Goal: Find specific page/section: Find specific page/section

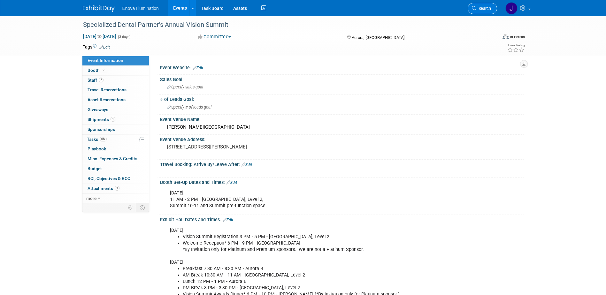
click at [482, 7] on span "Search" at bounding box center [483, 8] width 15 height 5
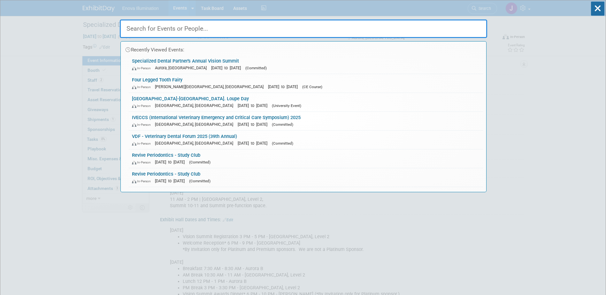
click at [436, 25] on input "text" at bounding box center [303, 28] width 367 height 19
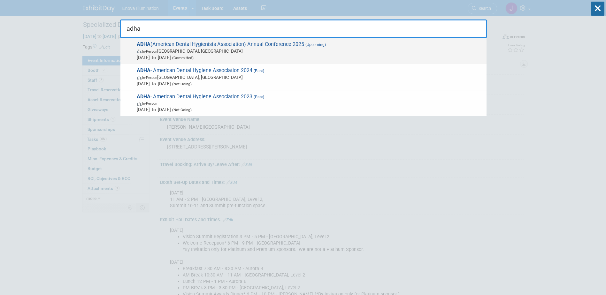
type input "adha"
click at [162, 55] on span "[DATE] to [DATE] (Committed)" at bounding box center [310, 57] width 347 height 6
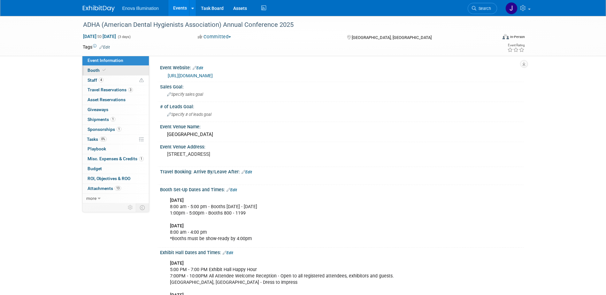
click at [100, 70] on span "Booth" at bounding box center [97, 70] width 19 height 5
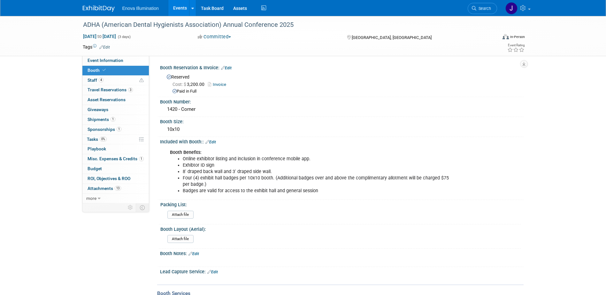
click at [89, 69] on span "Booth" at bounding box center [97, 70] width 19 height 5
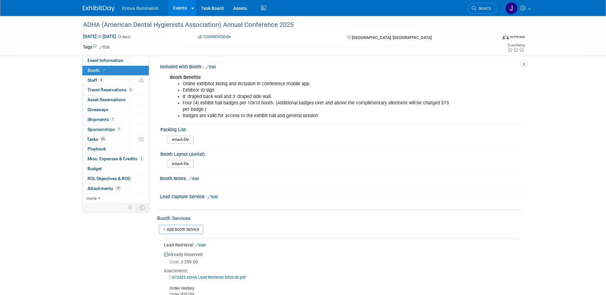
scroll to position [128, 0]
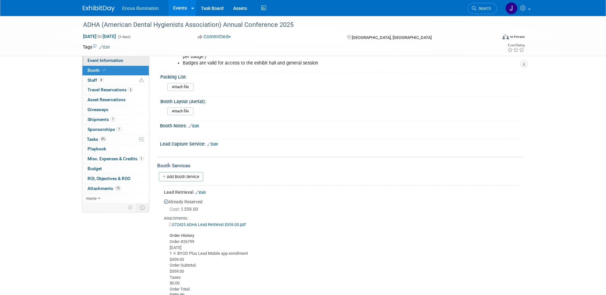
click at [129, 61] on link "Event Information" at bounding box center [115, 61] width 66 height 10
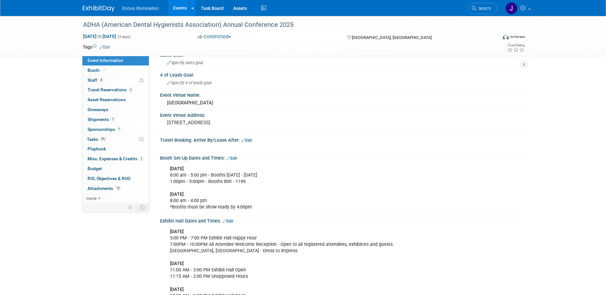
scroll to position [32, 0]
click at [484, 9] on span "Search" at bounding box center [483, 8] width 15 height 5
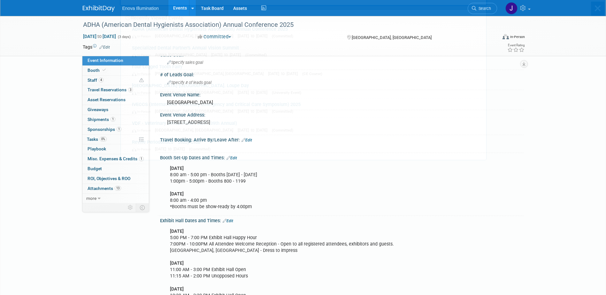
scroll to position [0, 0]
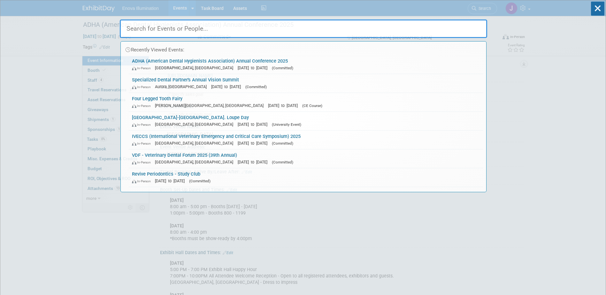
click at [438, 31] on input "text" at bounding box center [303, 28] width 367 height 19
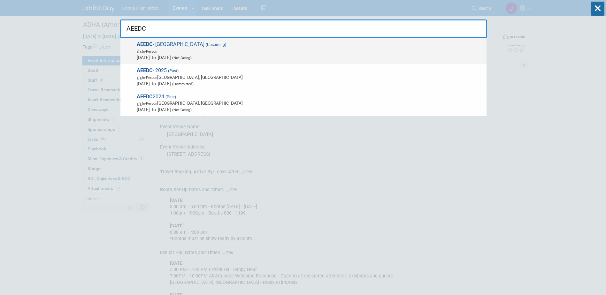
type input "AEEDC"
click at [149, 44] on strong "AEEDC" at bounding box center [145, 44] width 16 height 6
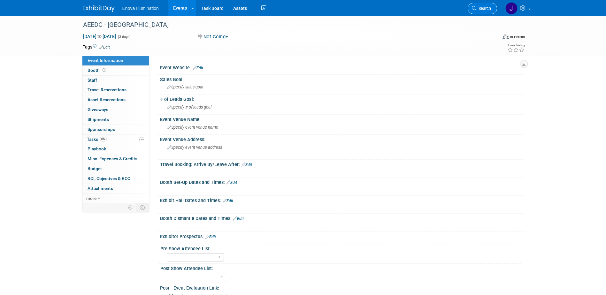
click at [481, 8] on span "Search" at bounding box center [483, 8] width 15 height 5
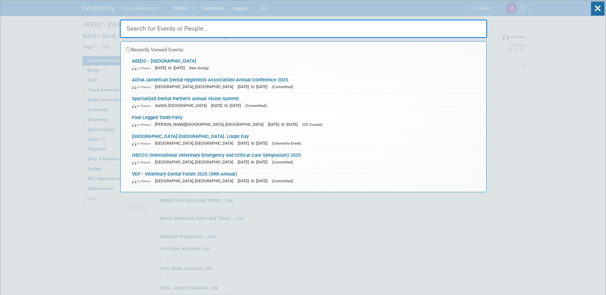
click at [466, 21] on input "text" at bounding box center [303, 28] width 367 height 19
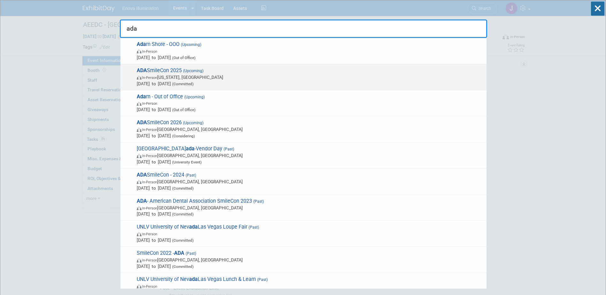
type input "ada"
click at [177, 71] on span "ADA SmileCon 2025 (Upcoming) In-Person Washington, DC Oct 23, 2025 to Oct 25, 2…" at bounding box center [309, 76] width 348 height 19
